Goal: Transaction & Acquisition: Purchase product/service

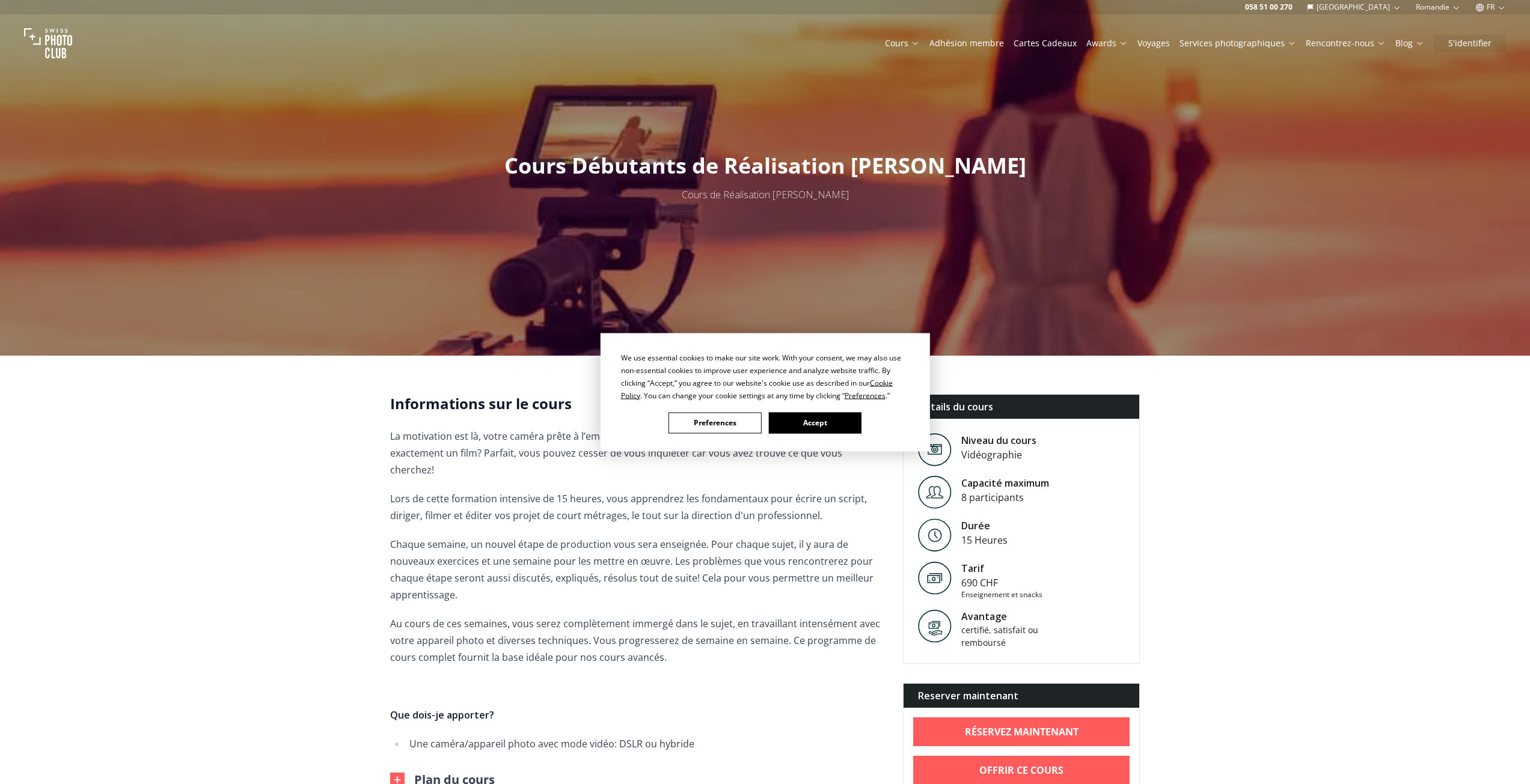
click at [828, 429] on button "Accept" at bounding box center [815, 423] width 93 height 21
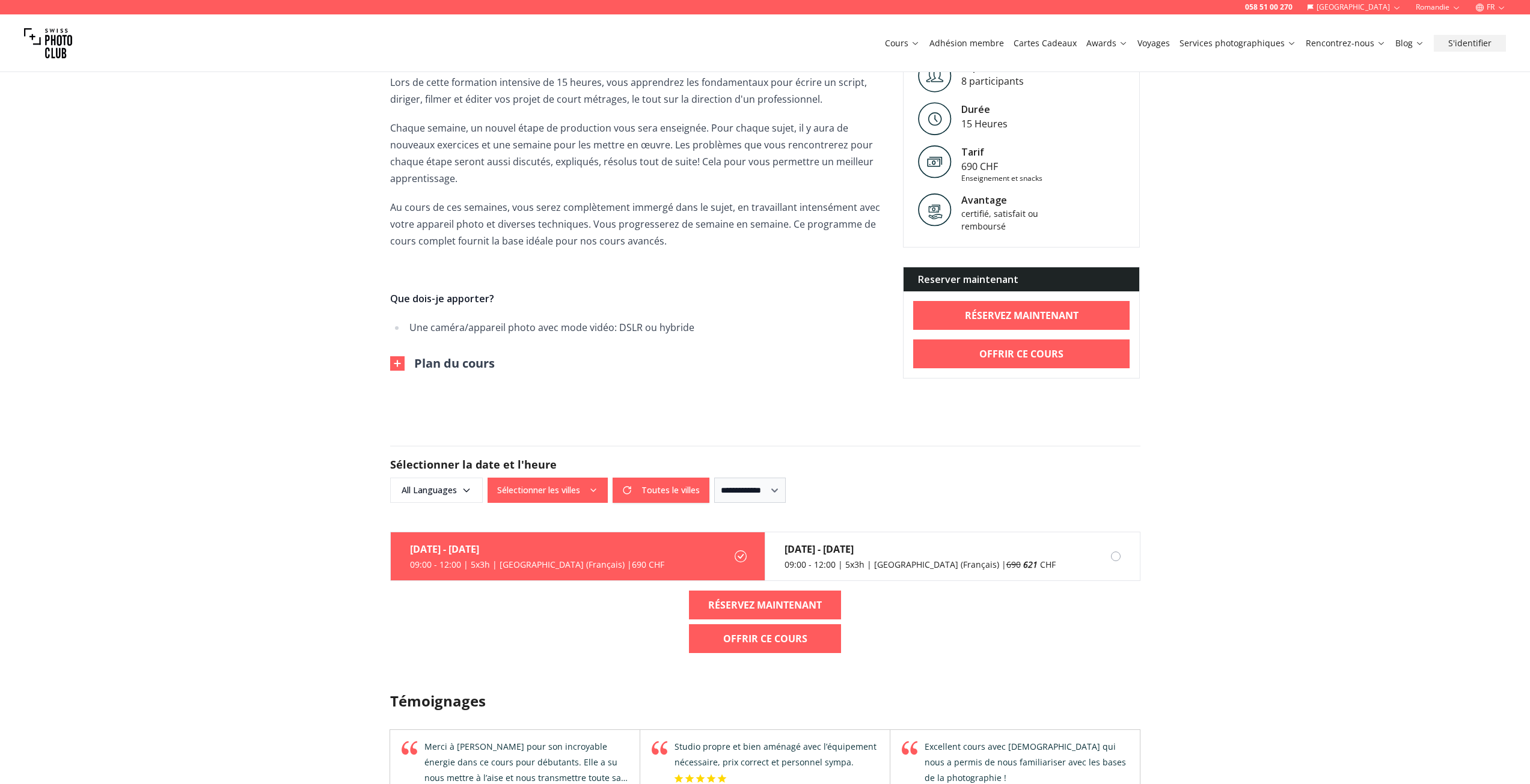
scroll to position [421, 0]
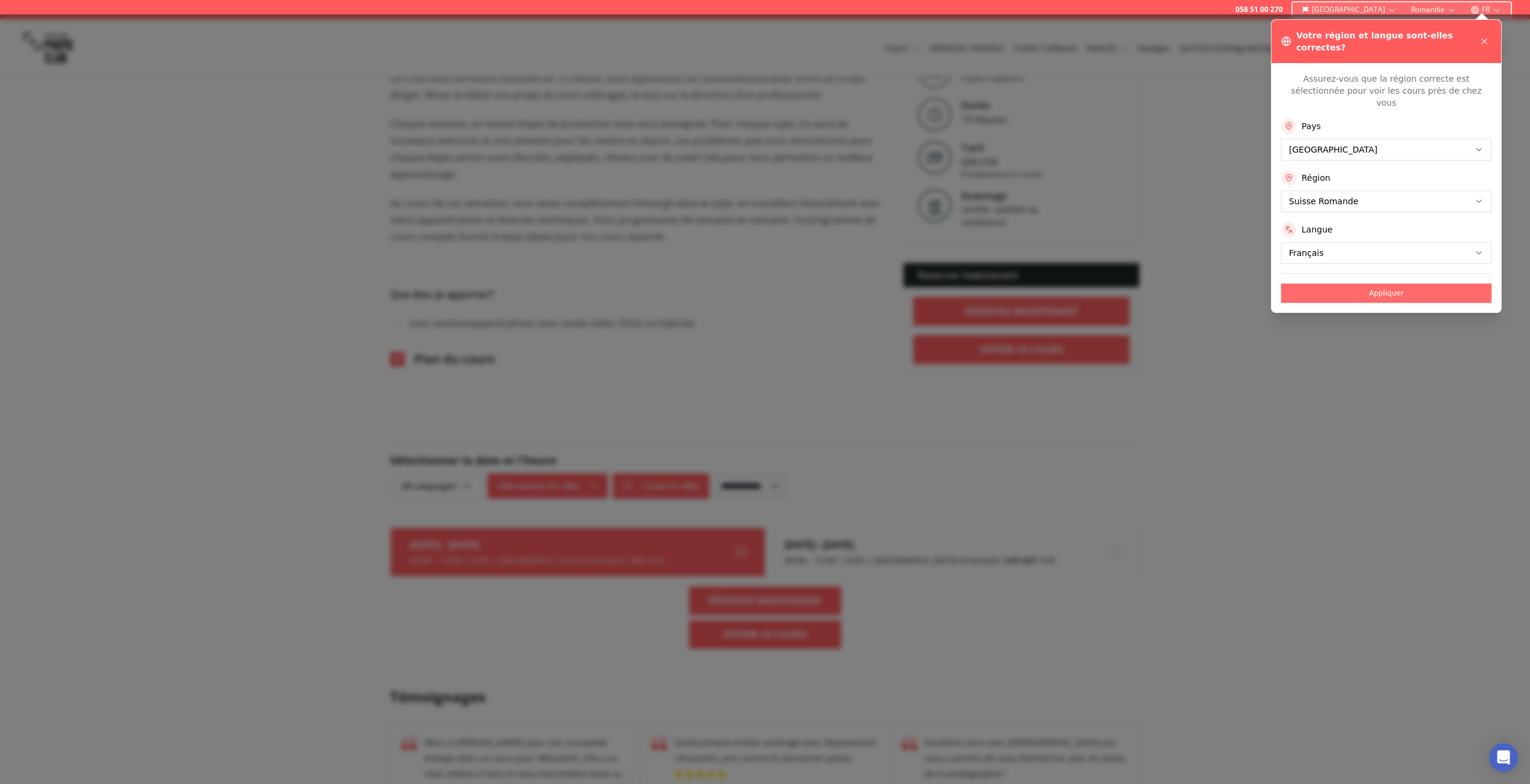
click at [1330, 284] on button "Appliquer" at bounding box center [1386, 294] width 210 height 19
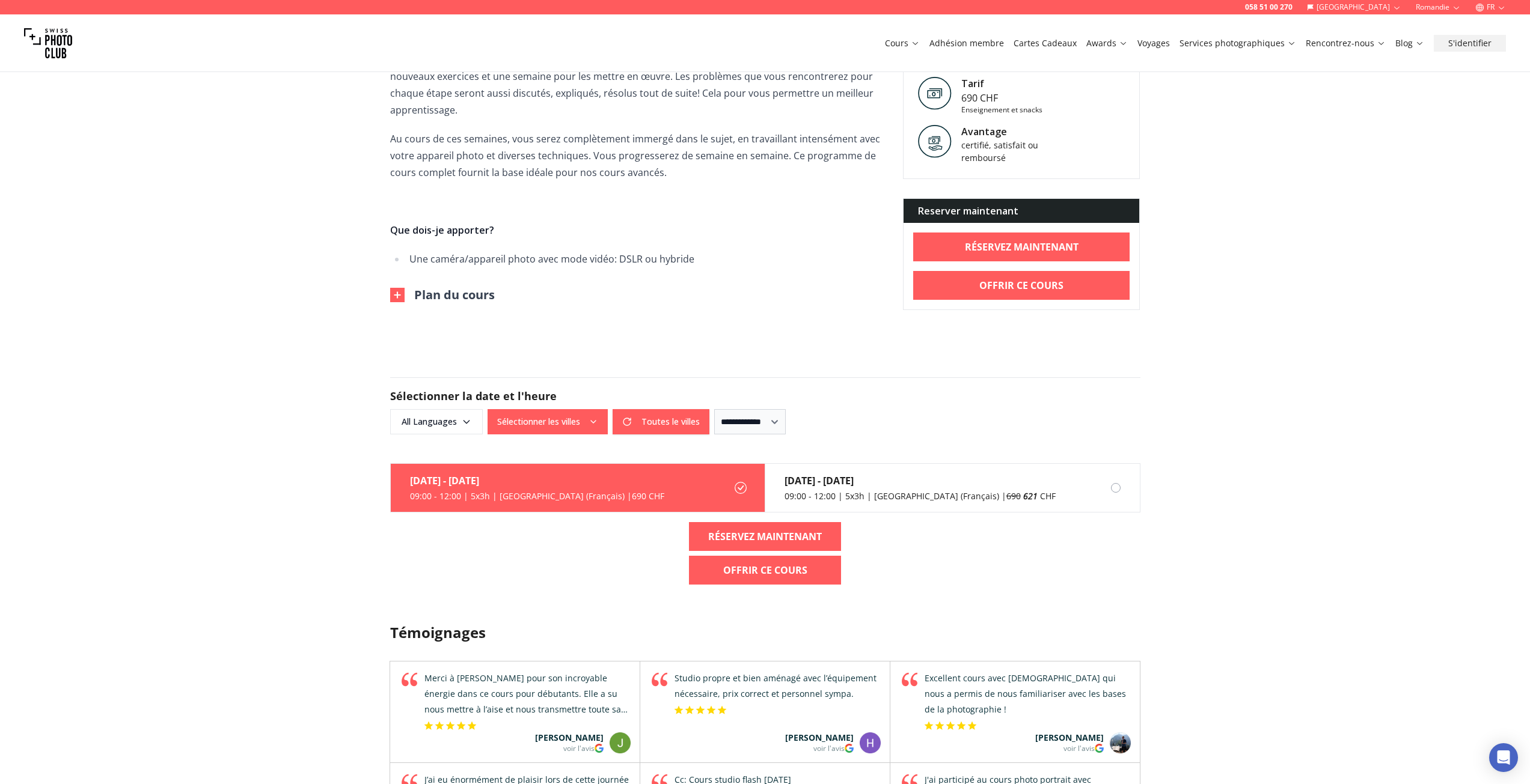
scroll to position [481, 0]
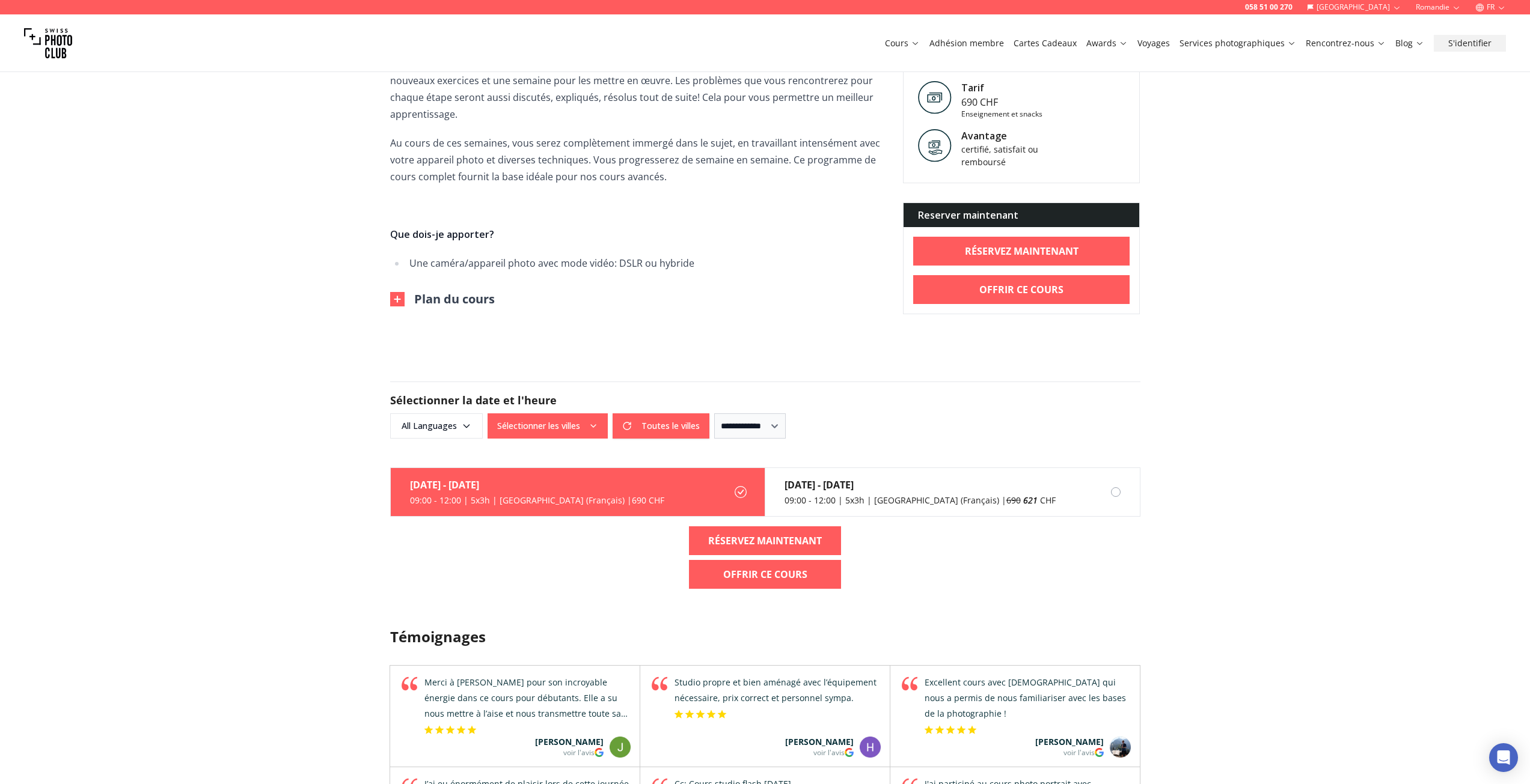
click at [430, 291] on button "Plan du cours" at bounding box center [442, 299] width 105 height 17
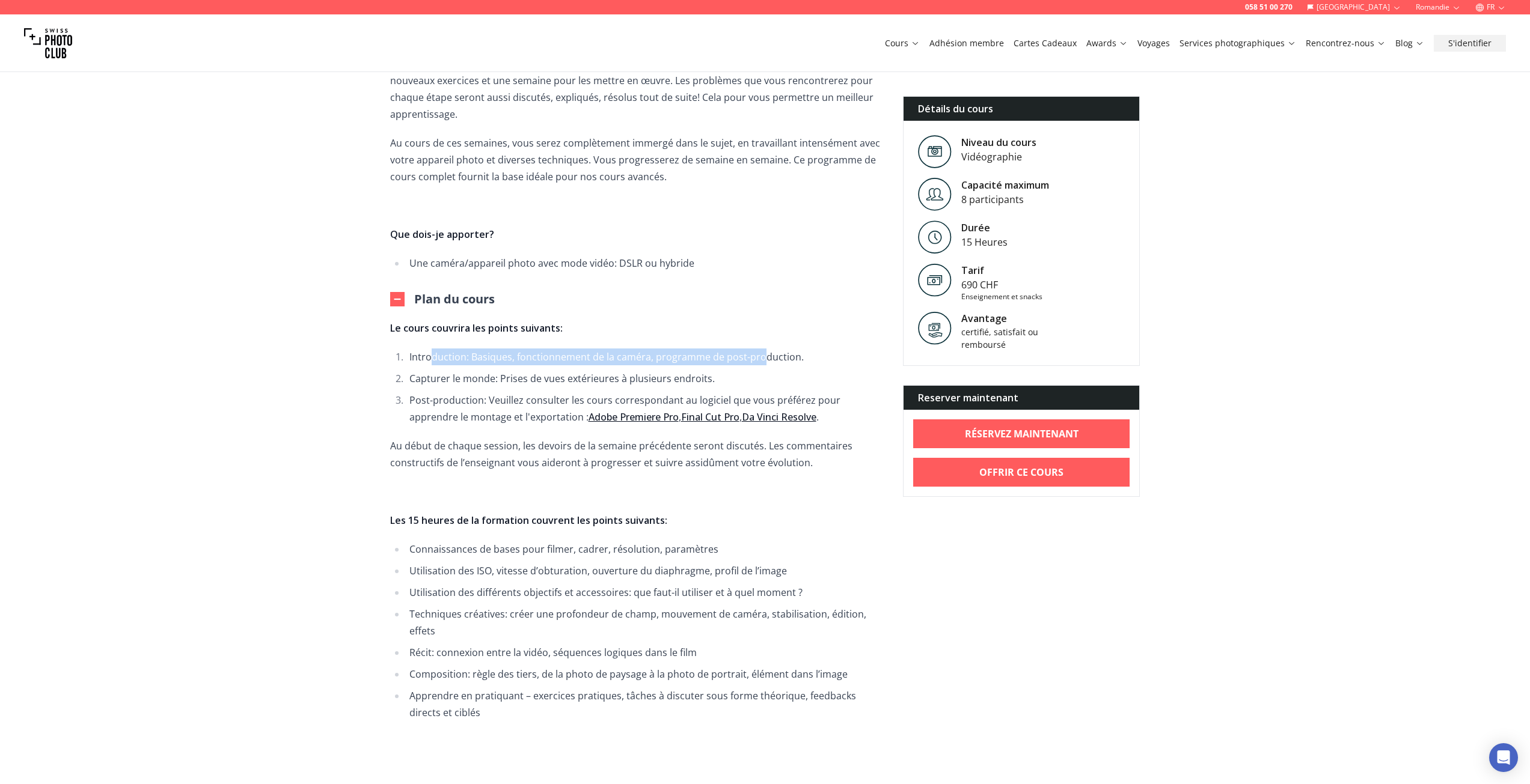
drag, startPoint x: 434, startPoint y: 346, endPoint x: 758, endPoint y: 344, distance: 324.0
click at [758, 349] on li "Introduction: Basiques, fonctionnement de la caméra, programme de post-producti…" at bounding box center [644, 357] width 478 height 17
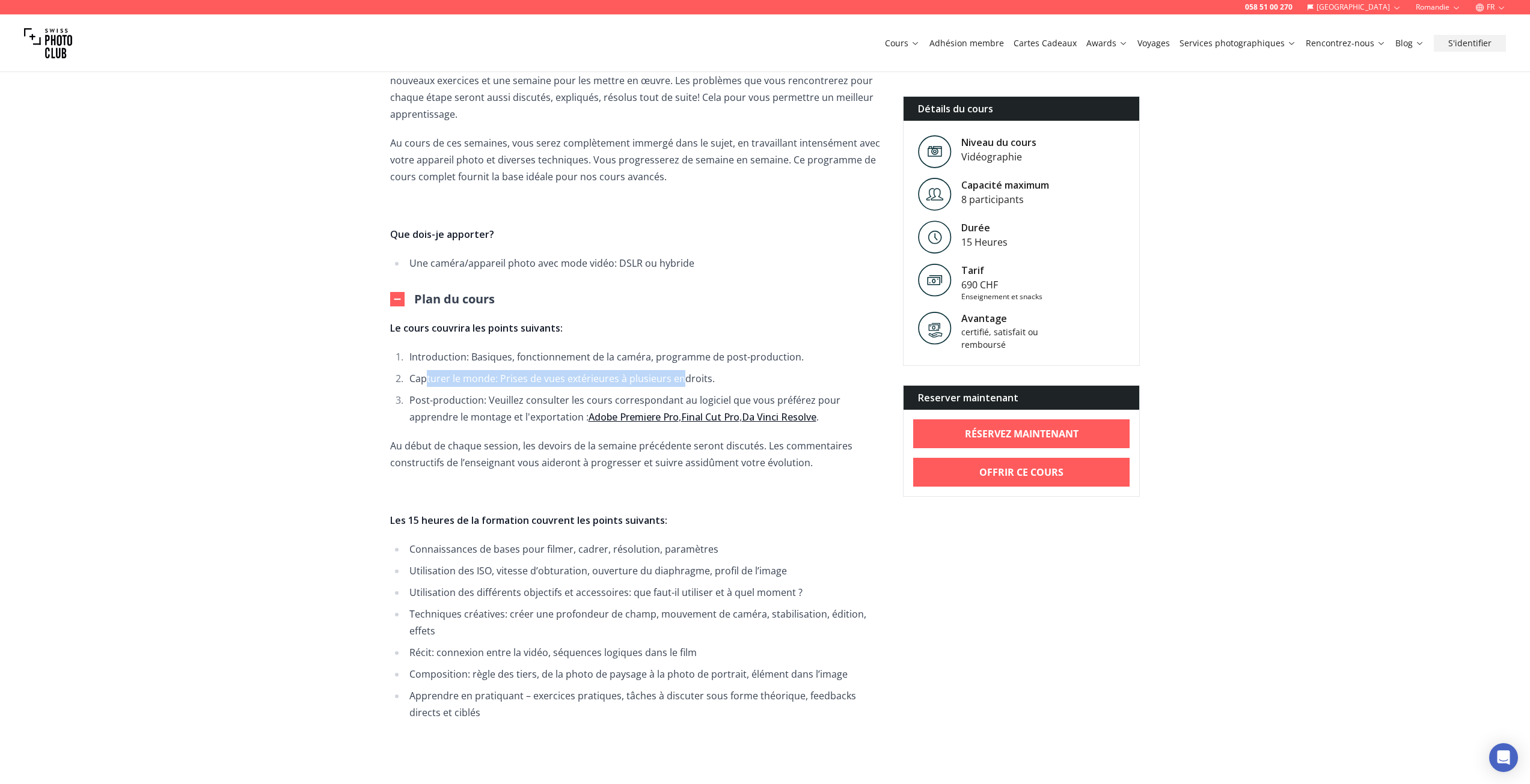
drag, startPoint x: 426, startPoint y: 366, endPoint x: 680, endPoint y: 350, distance: 254.5
click at [680, 350] on ol "Introduction: Basiques, fonctionnement de la caméra, programme de post-producti…" at bounding box center [637, 387] width 494 height 77
drag, startPoint x: 436, startPoint y: 380, endPoint x: 853, endPoint y: 388, distance: 417.1
click at [861, 392] on li "Post-production: Veuillez consulter les cours correspondant au logiciel que vou…" at bounding box center [644, 409] width 478 height 34
drag, startPoint x: 454, startPoint y: 401, endPoint x: 532, endPoint y: 406, distance: 78.2
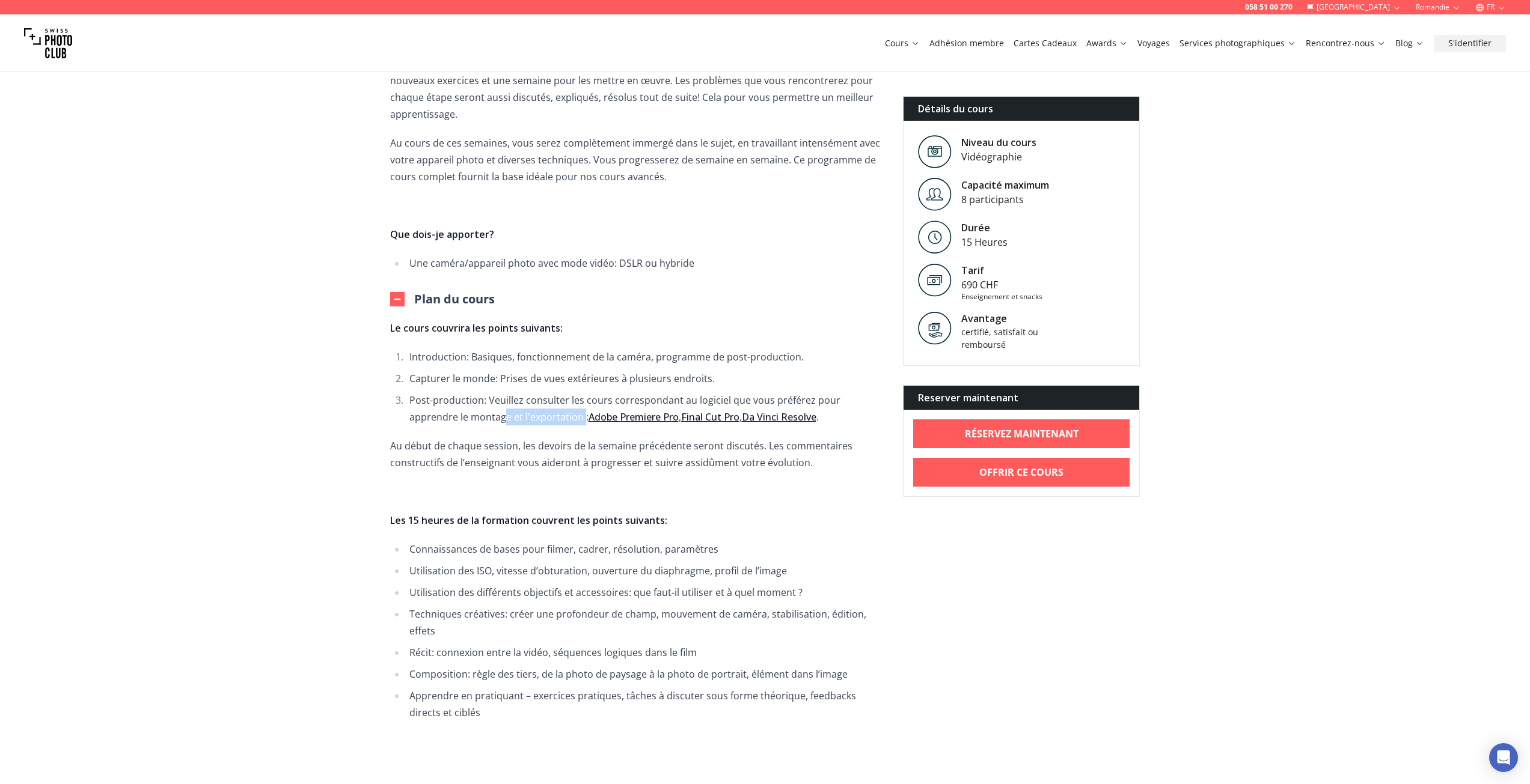
click at [532, 406] on li "Post-production: Veuillez consulter les cours correspondant au logiciel que vou…" at bounding box center [644, 409] width 478 height 34
click at [454, 417] on span "Le cours couvrira les points suivants: Introduction: Basiques, fonctionnement d…" at bounding box center [637, 520] width 494 height 401
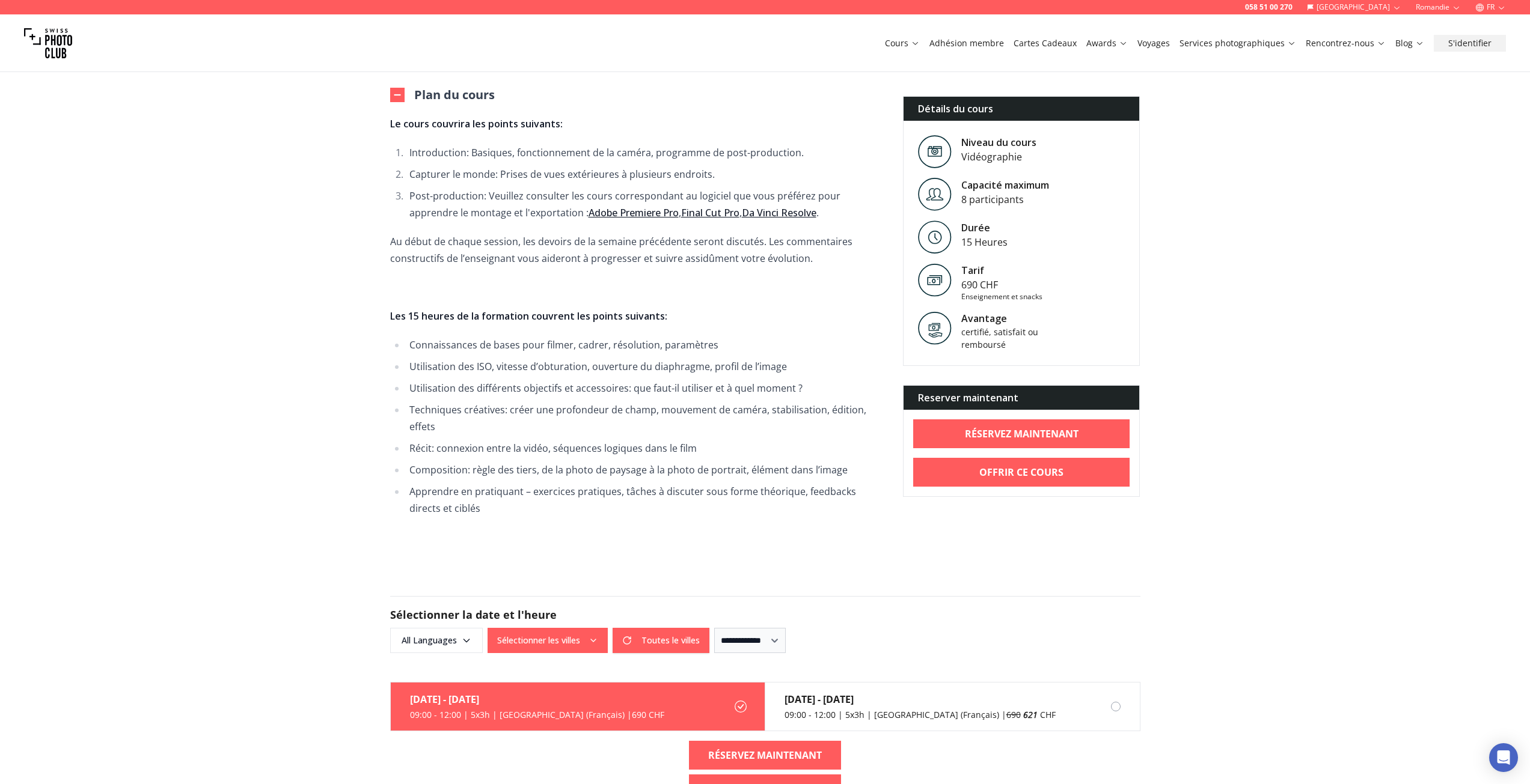
scroll to position [721, 0]
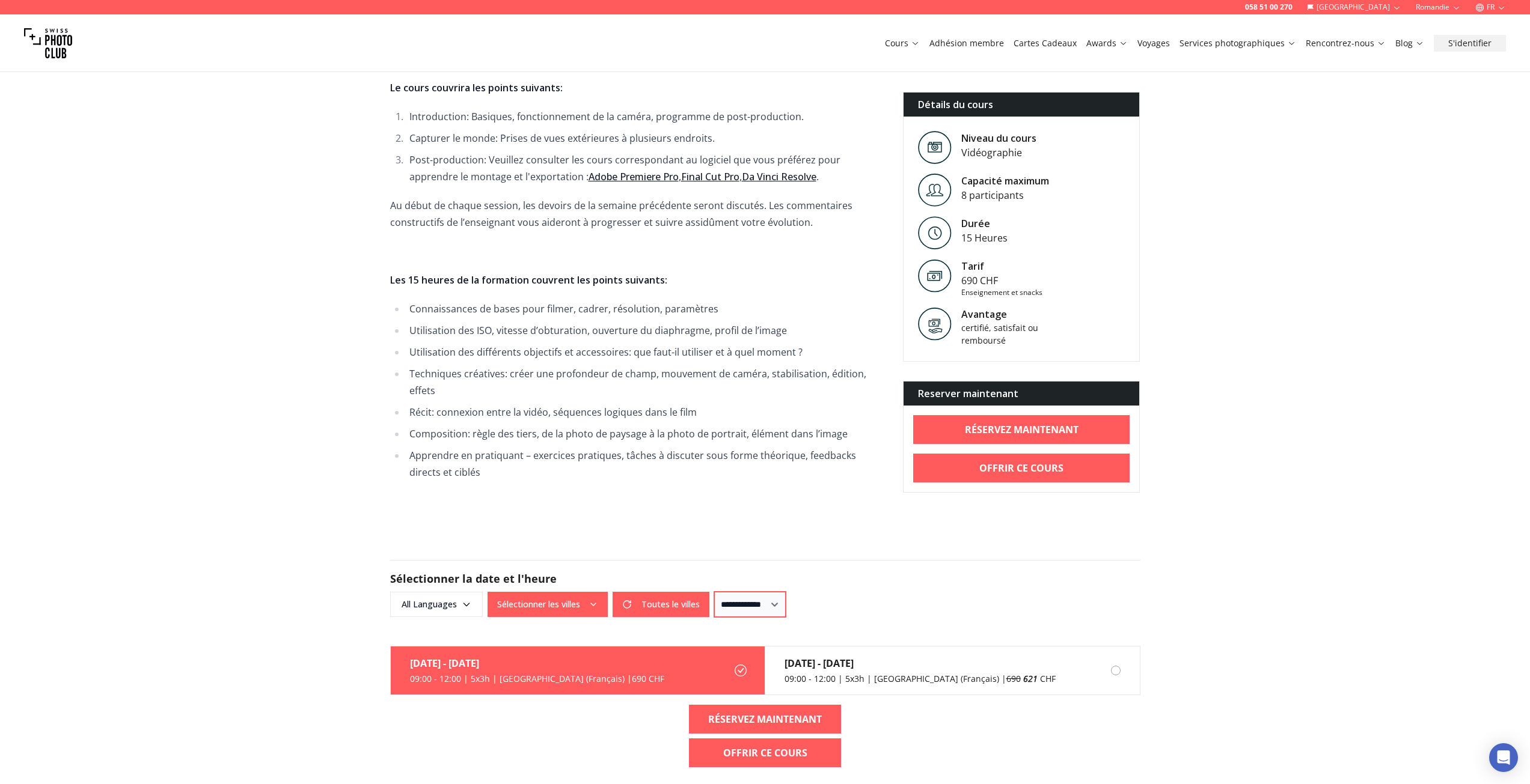
click at [743, 592] on select "**********" at bounding box center [750, 605] width 71 height 25
click at [745, 592] on select "**********" at bounding box center [750, 605] width 71 height 25
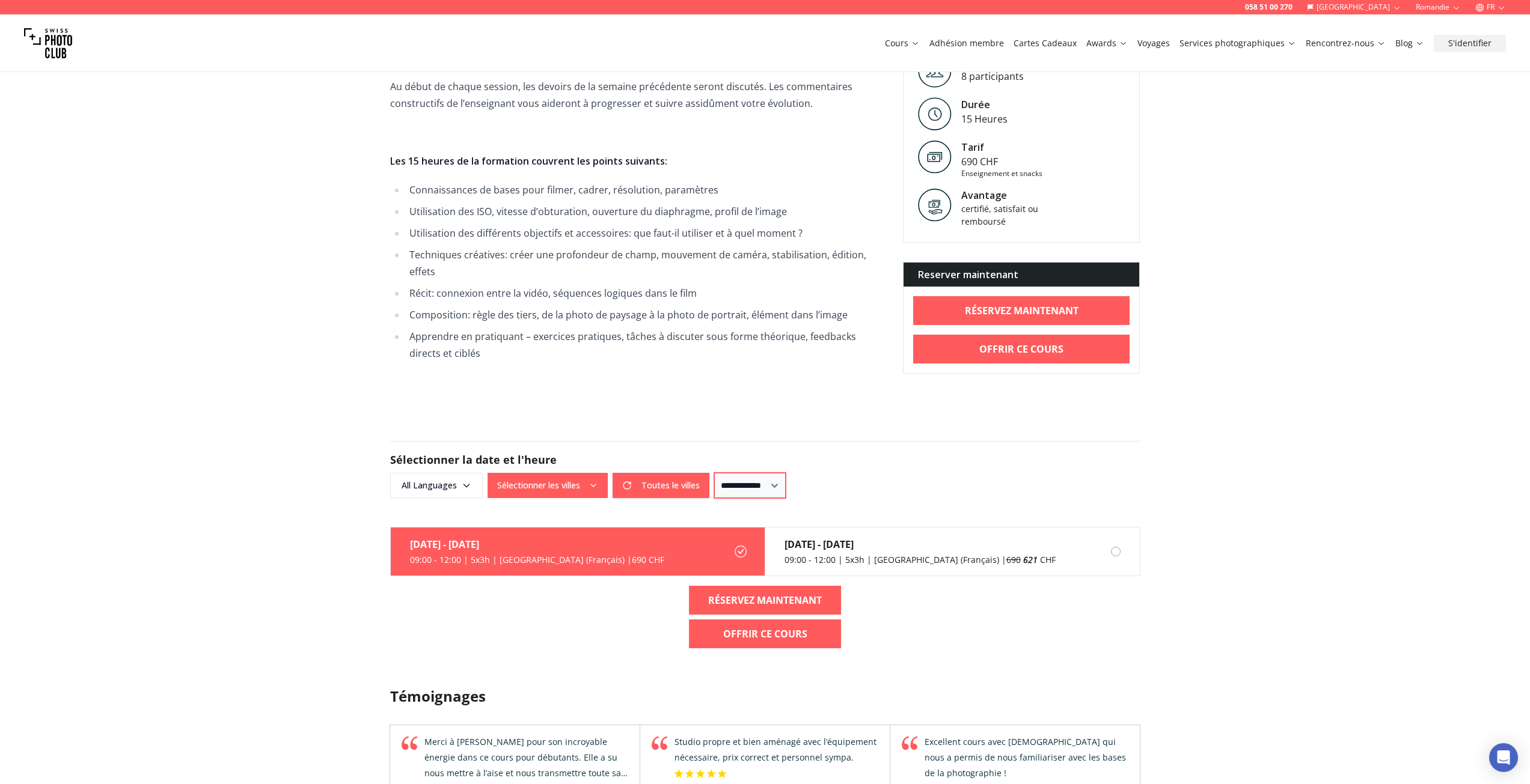
scroll to position [842, 0]
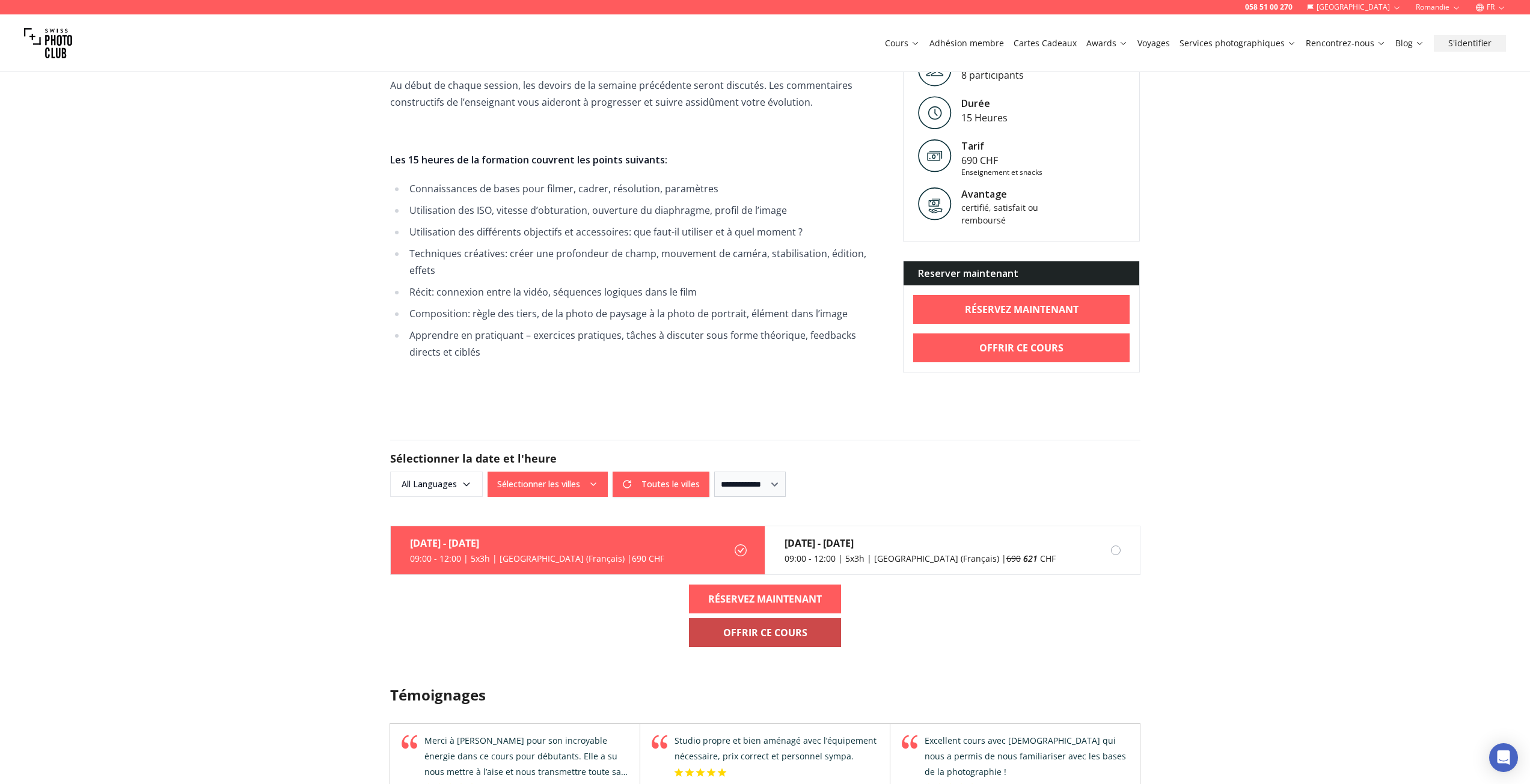
click at [808, 619] on link "Offrir ce cours" at bounding box center [765, 633] width 152 height 29
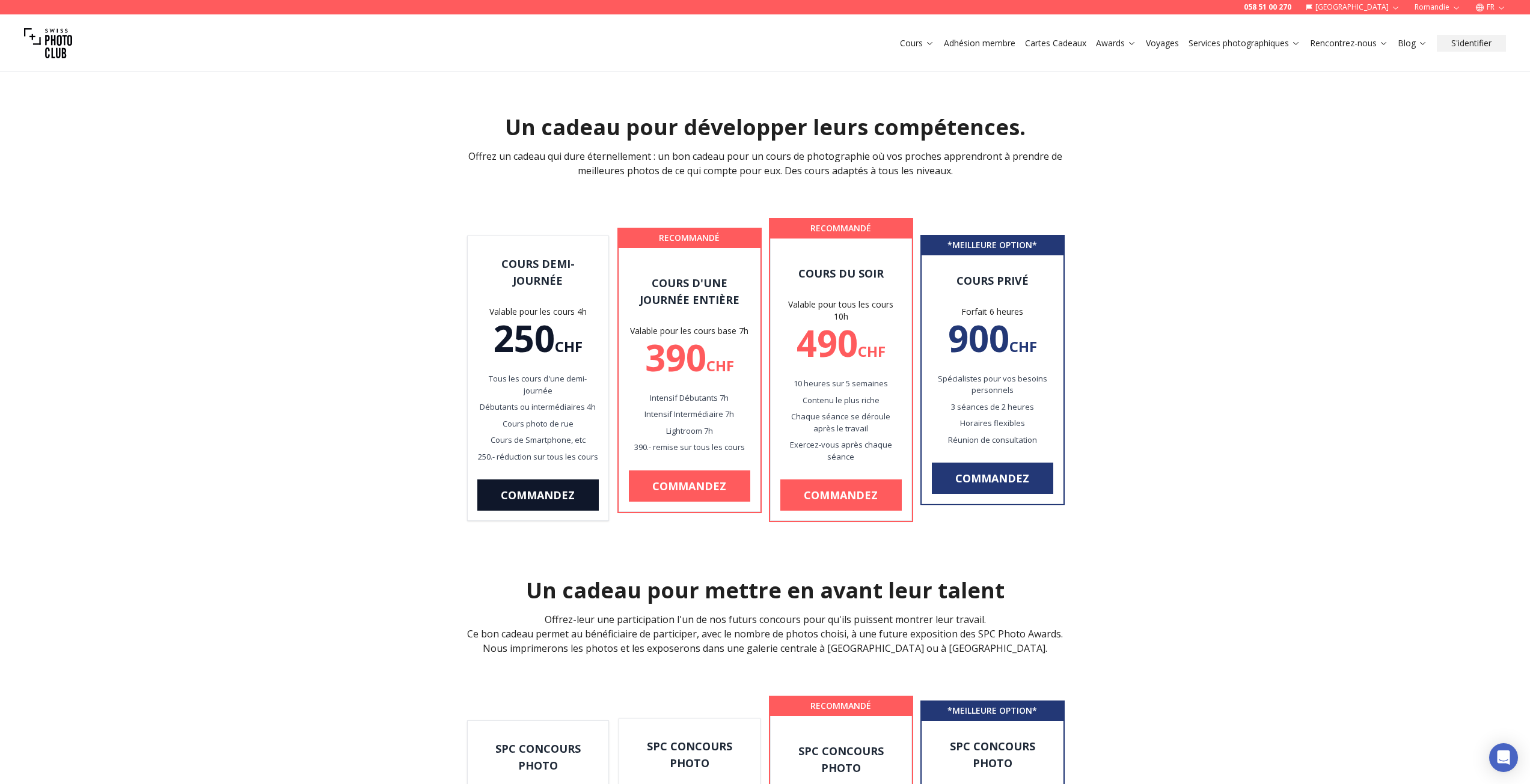
drag, startPoint x: 1089, startPoint y: 427, endPoint x: 1116, endPoint y: 314, distance: 116.2
click at [934, 116] on link "Ateliers pratiques" at bounding box center [950, 113] width 110 height 22
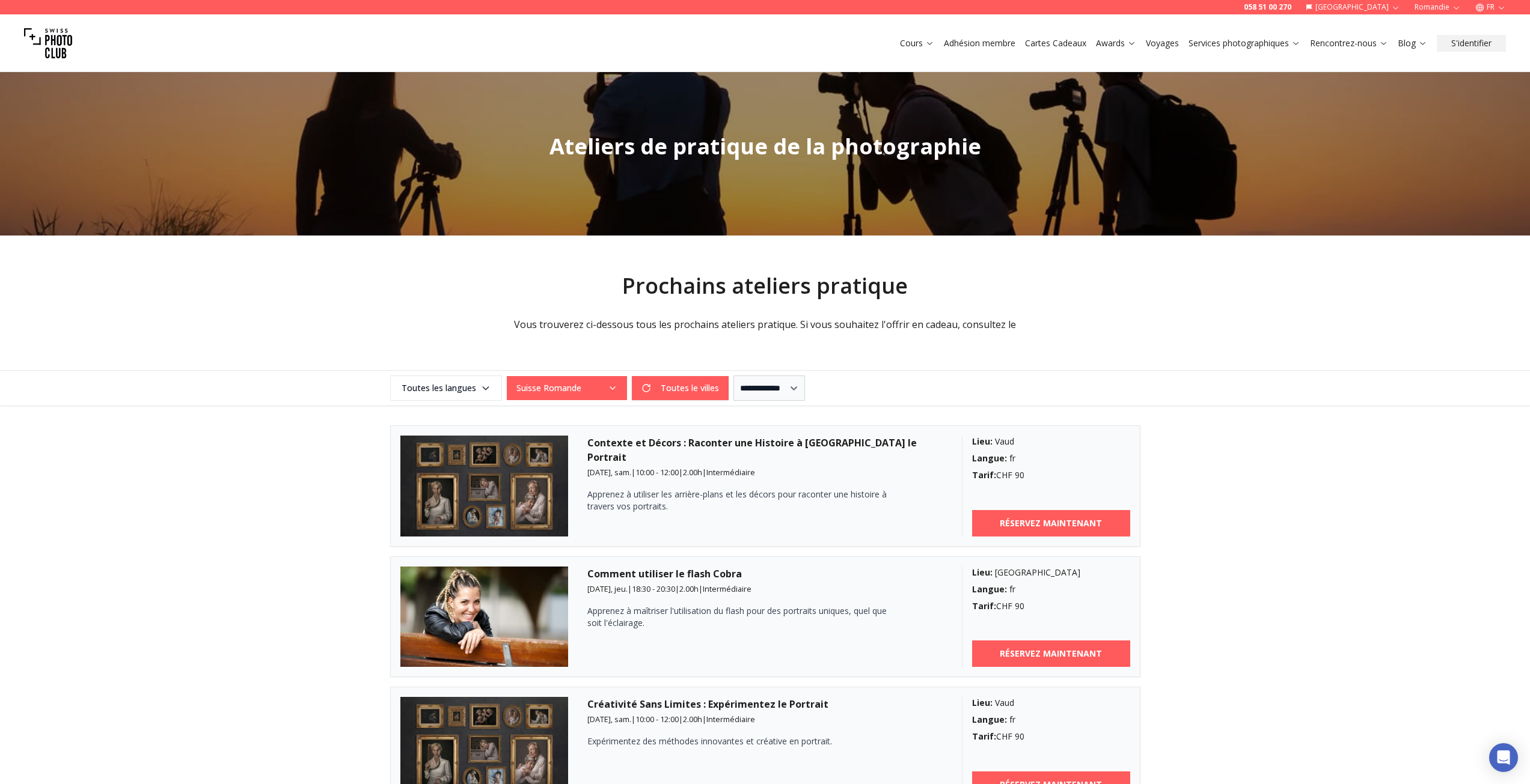
drag, startPoint x: 291, startPoint y: 279, endPoint x: 317, endPoint y: 140, distance: 141.4
drag, startPoint x: 664, startPoint y: 138, endPoint x: 680, endPoint y: 135, distance: 16.3
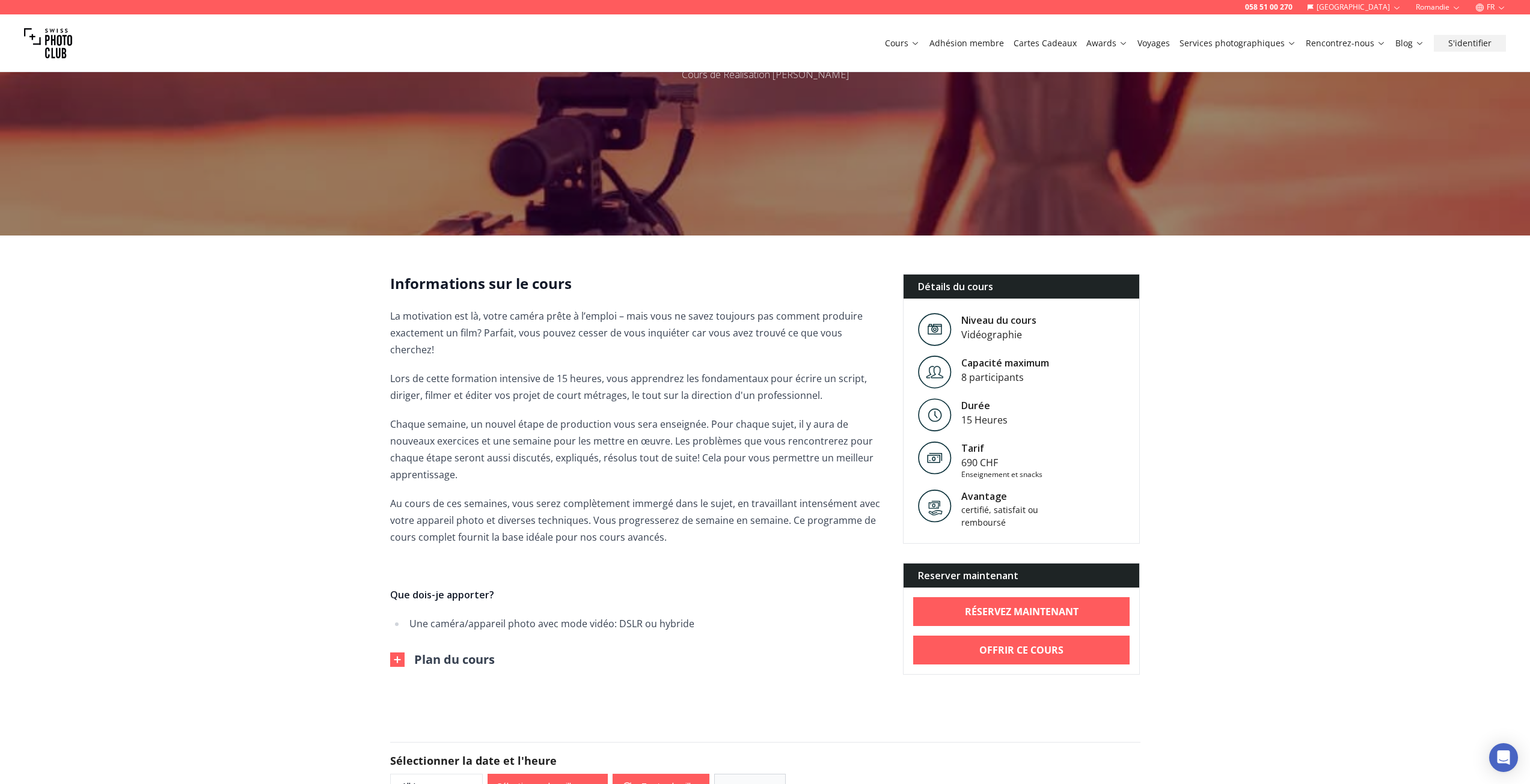
scroll to position [121, 0]
